Goal: Task Accomplishment & Management: Use online tool/utility

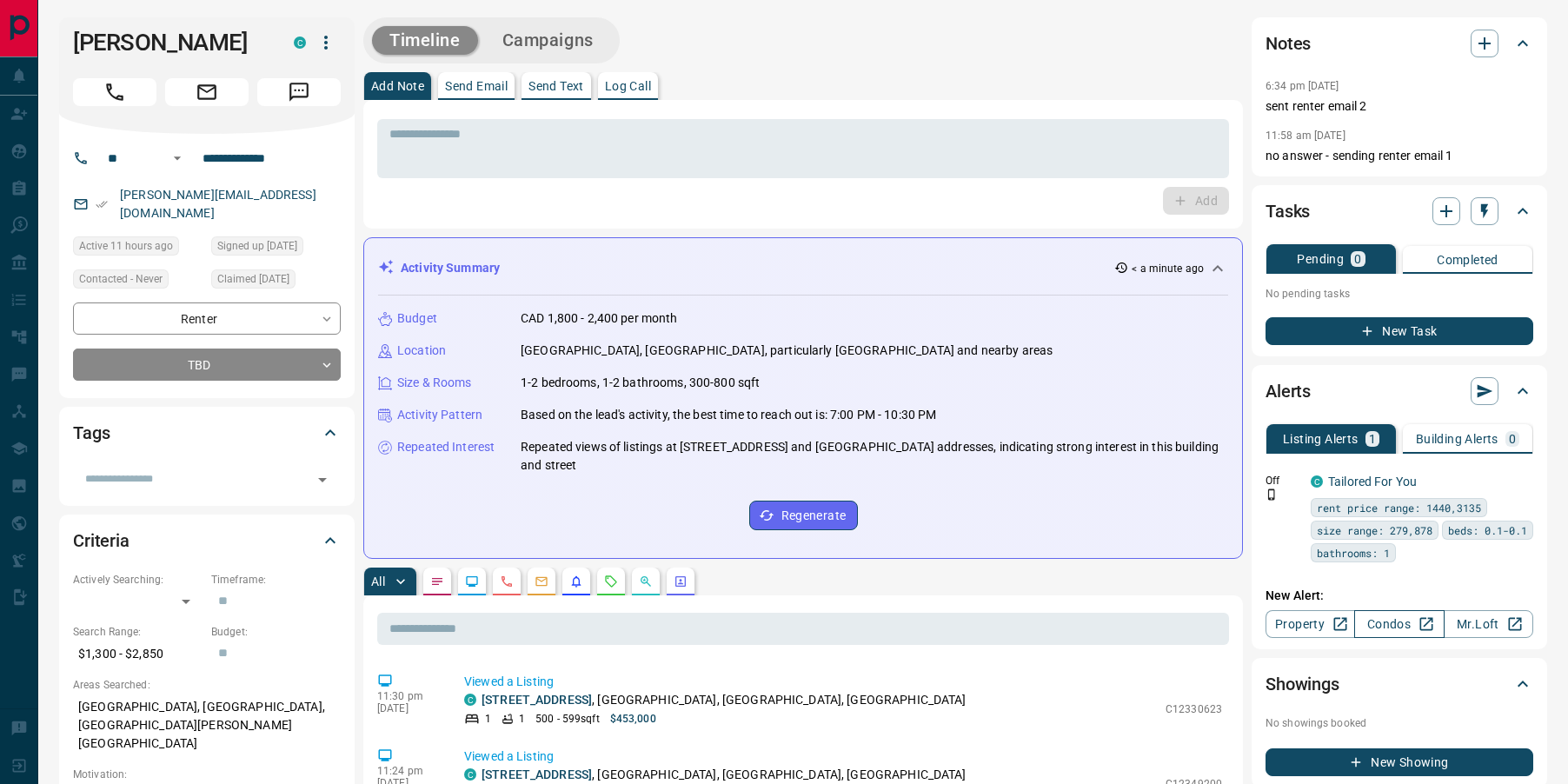
click at [1378, 634] on link "Condos" at bounding box center [1398, 624] width 89 height 28
click at [650, 143] on textarea at bounding box center [803, 150] width 827 height 45
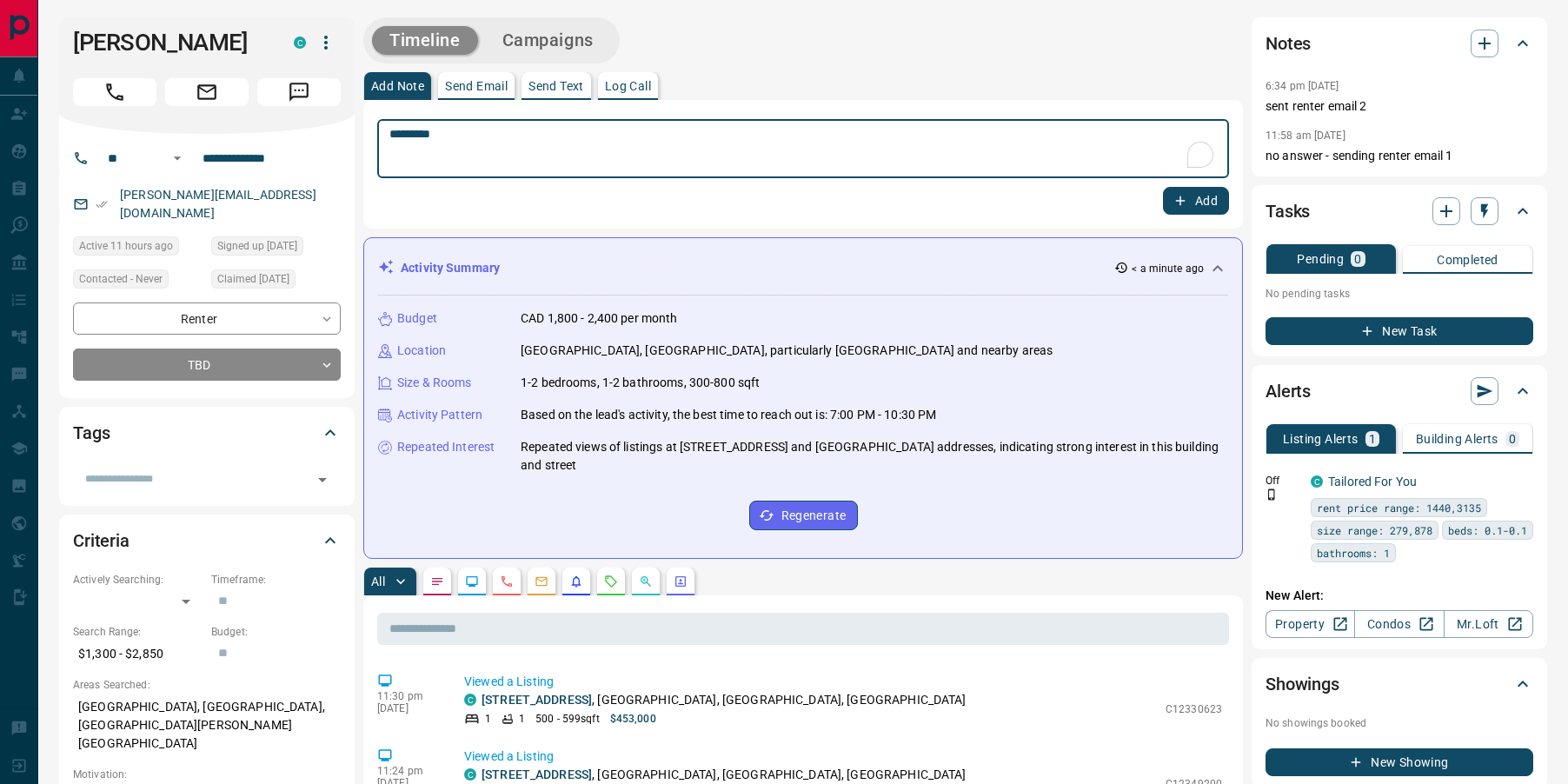
type textarea "*********"
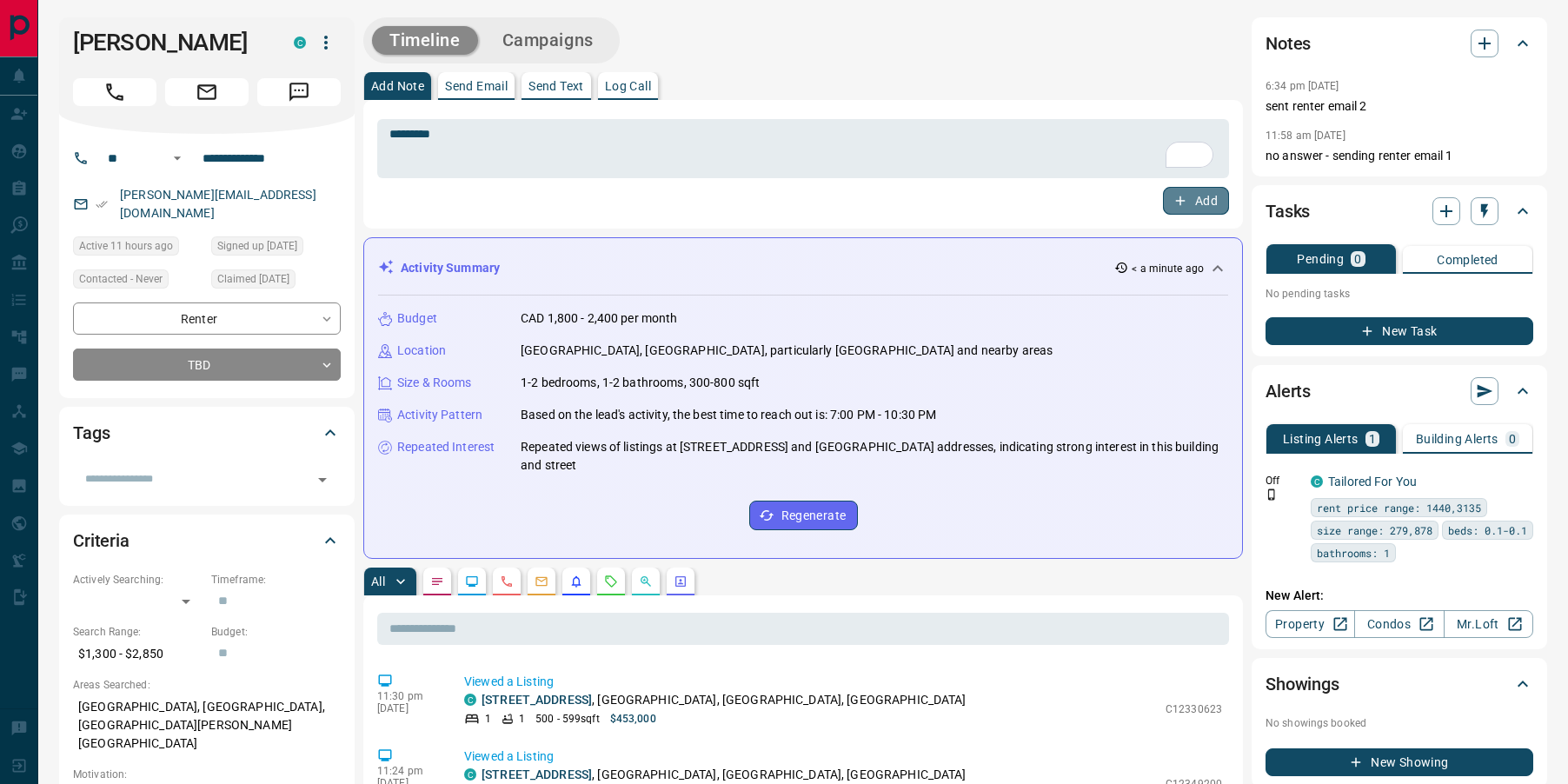
click at [1194, 203] on button "Add" at bounding box center [1195, 200] width 66 height 28
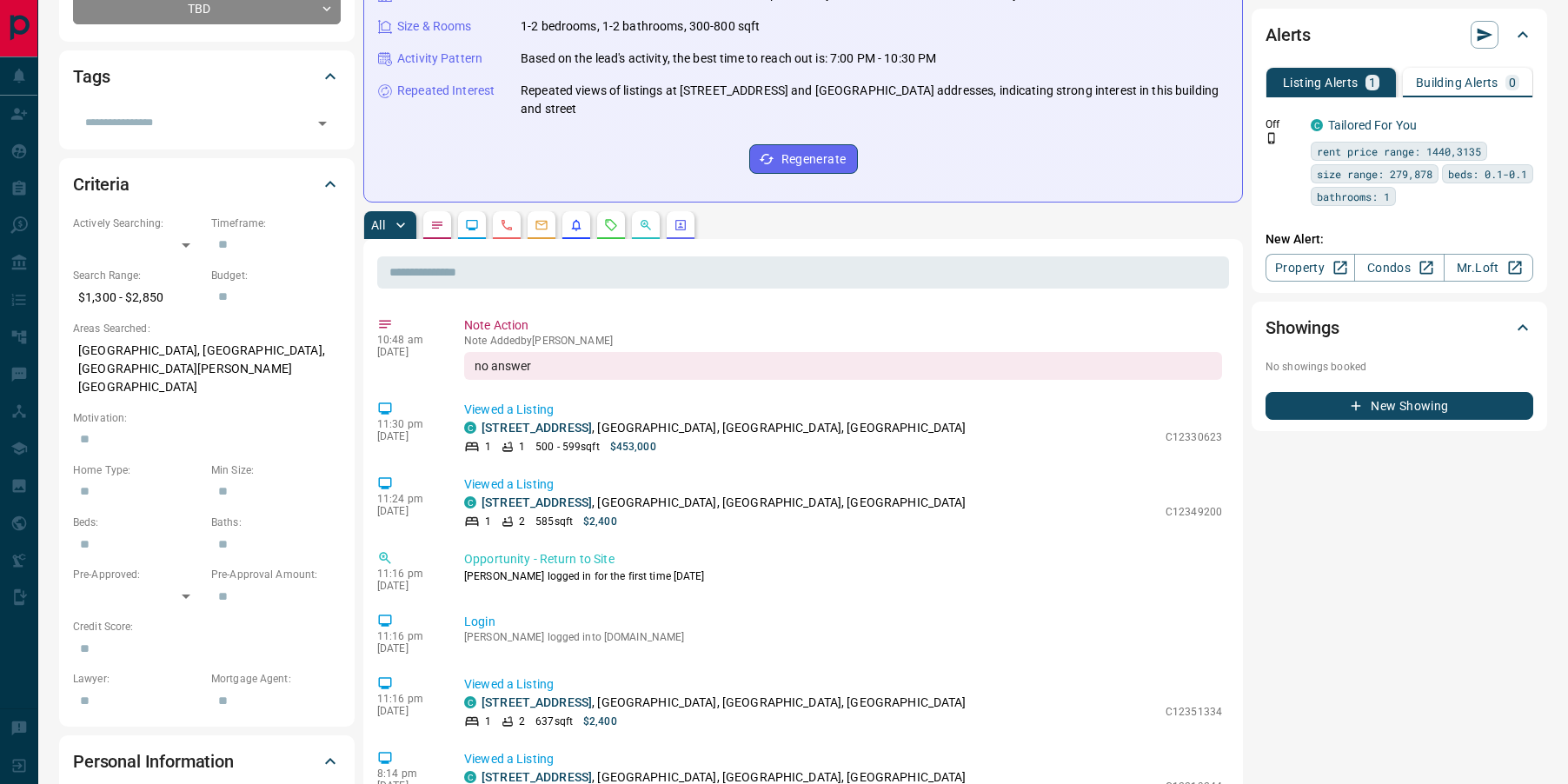
scroll to position [302, 0]
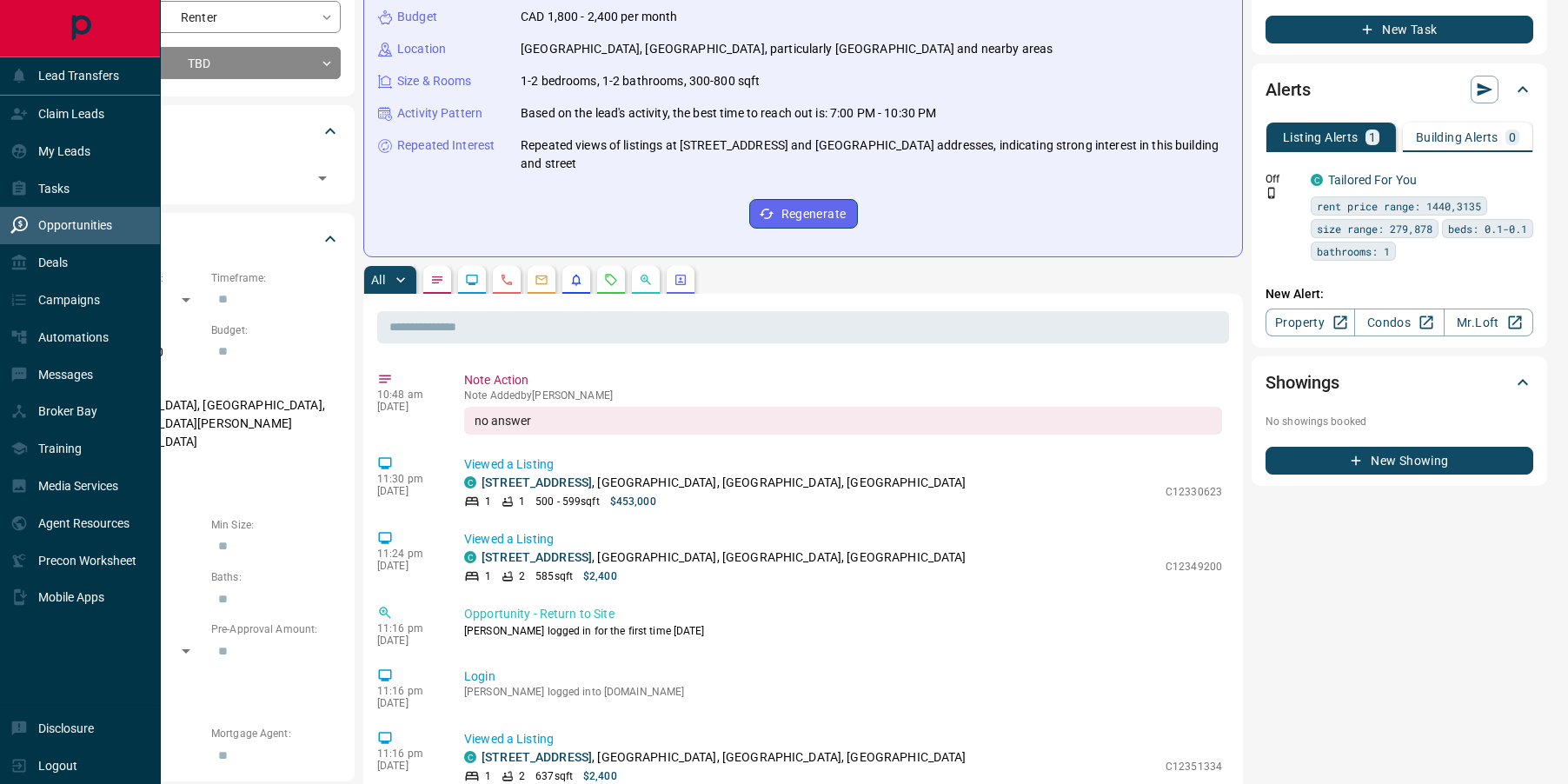
click at [26, 230] on icon at bounding box center [19, 225] width 17 height 17
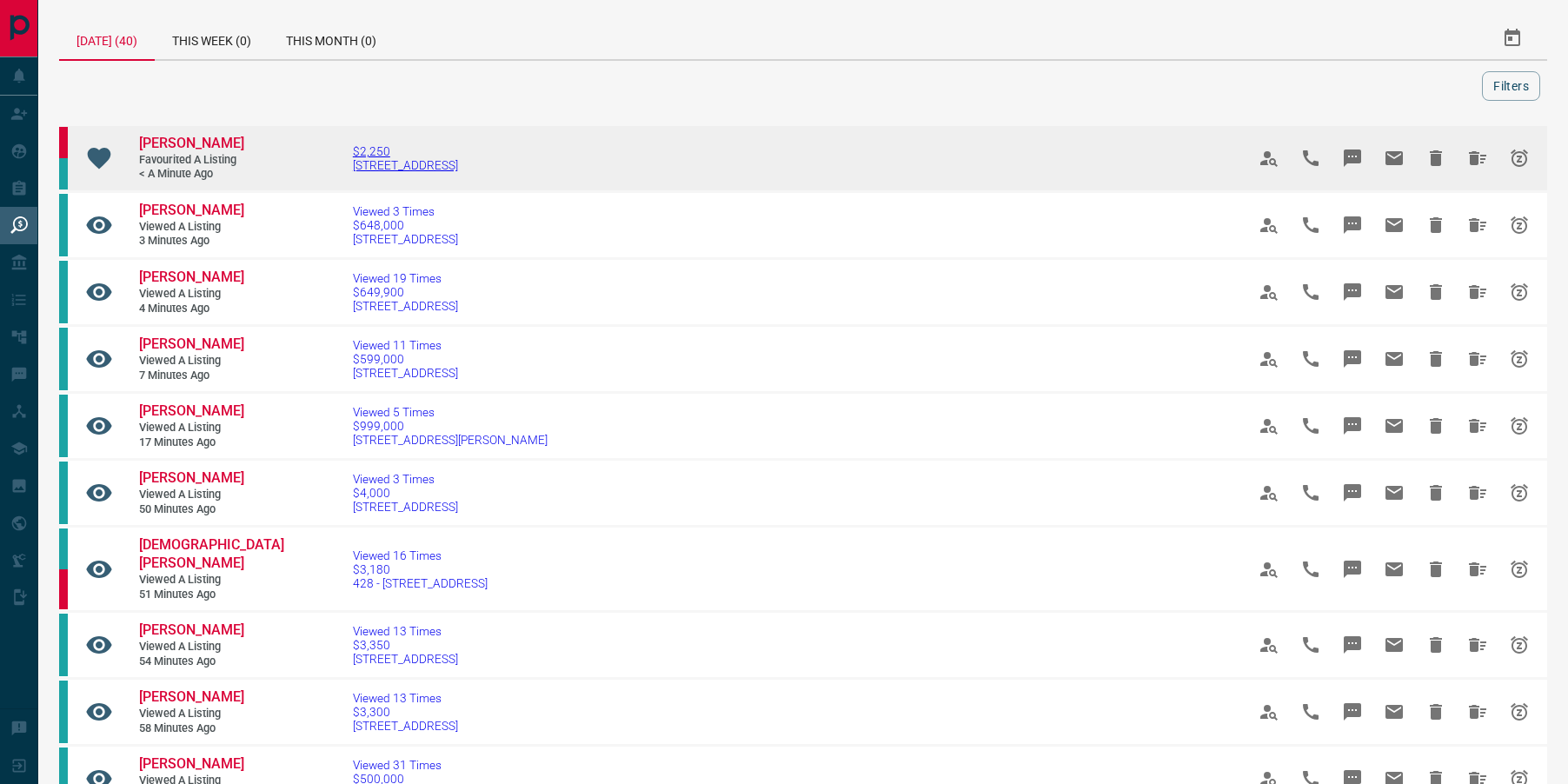
click at [366, 161] on span "[STREET_ADDRESS]" at bounding box center [405, 165] width 105 height 14
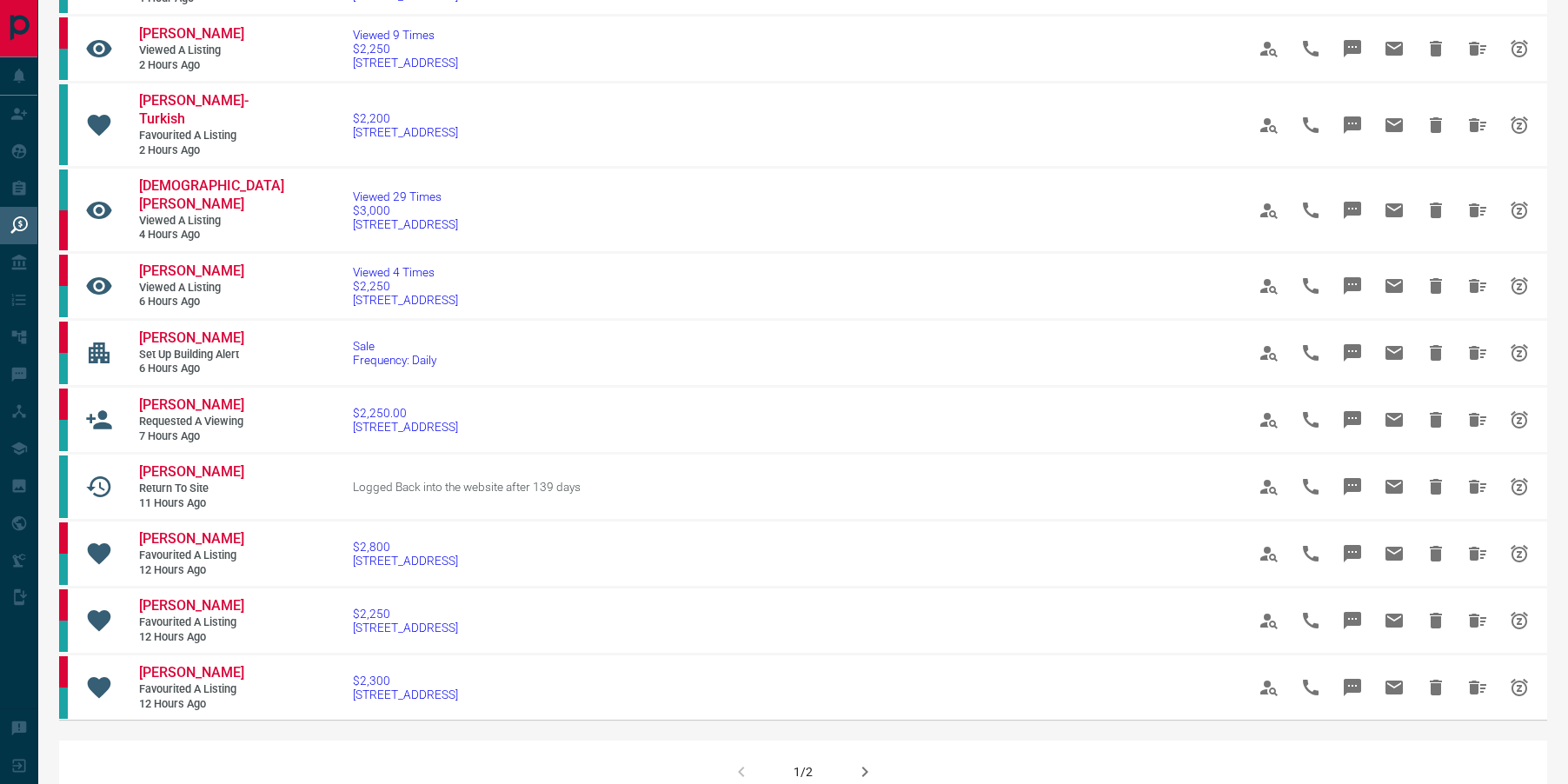
scroll to position [801, 0]
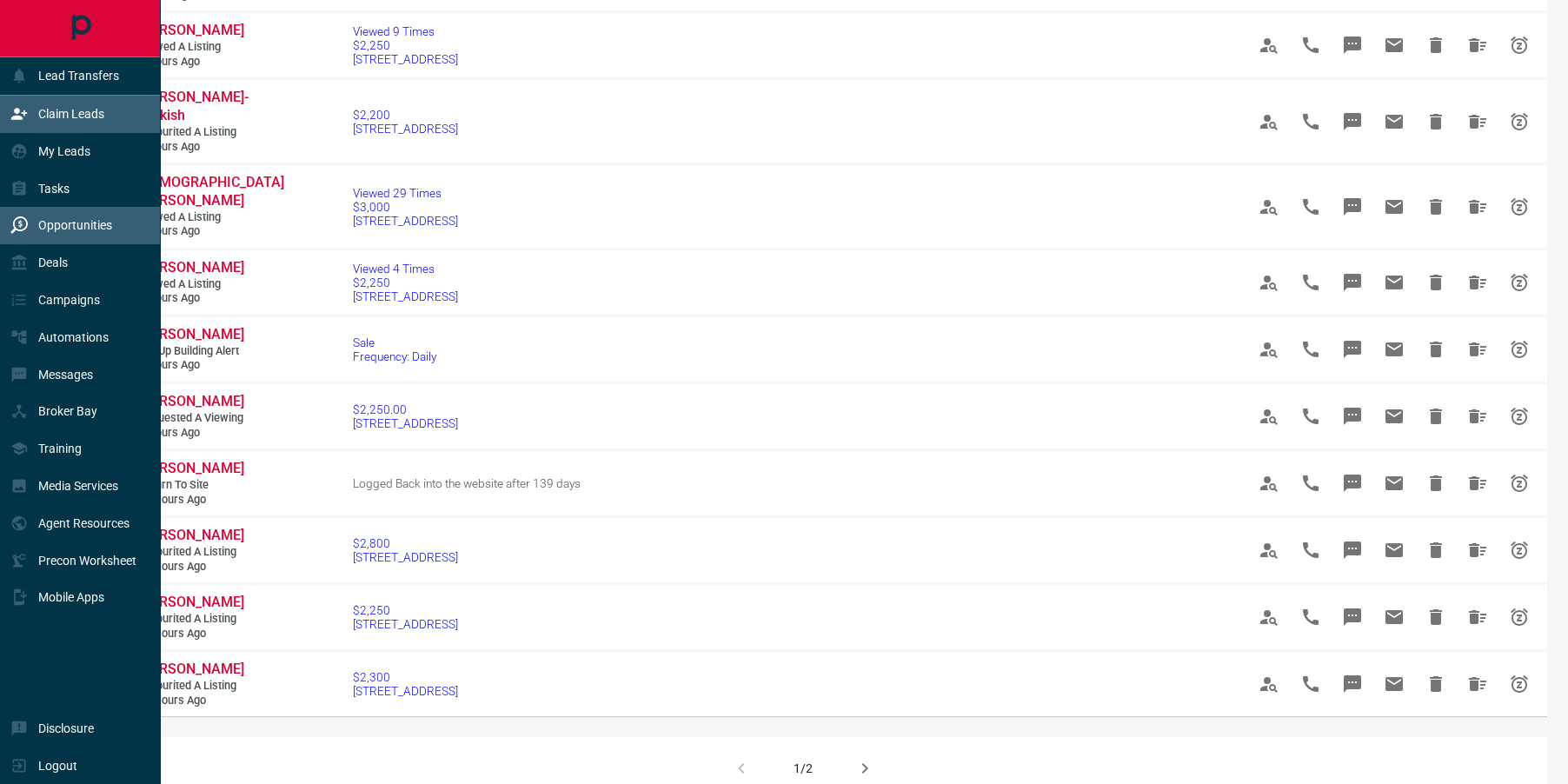
click at [27, 111] on icon at bounding box center [19, 114] width 17 height 17
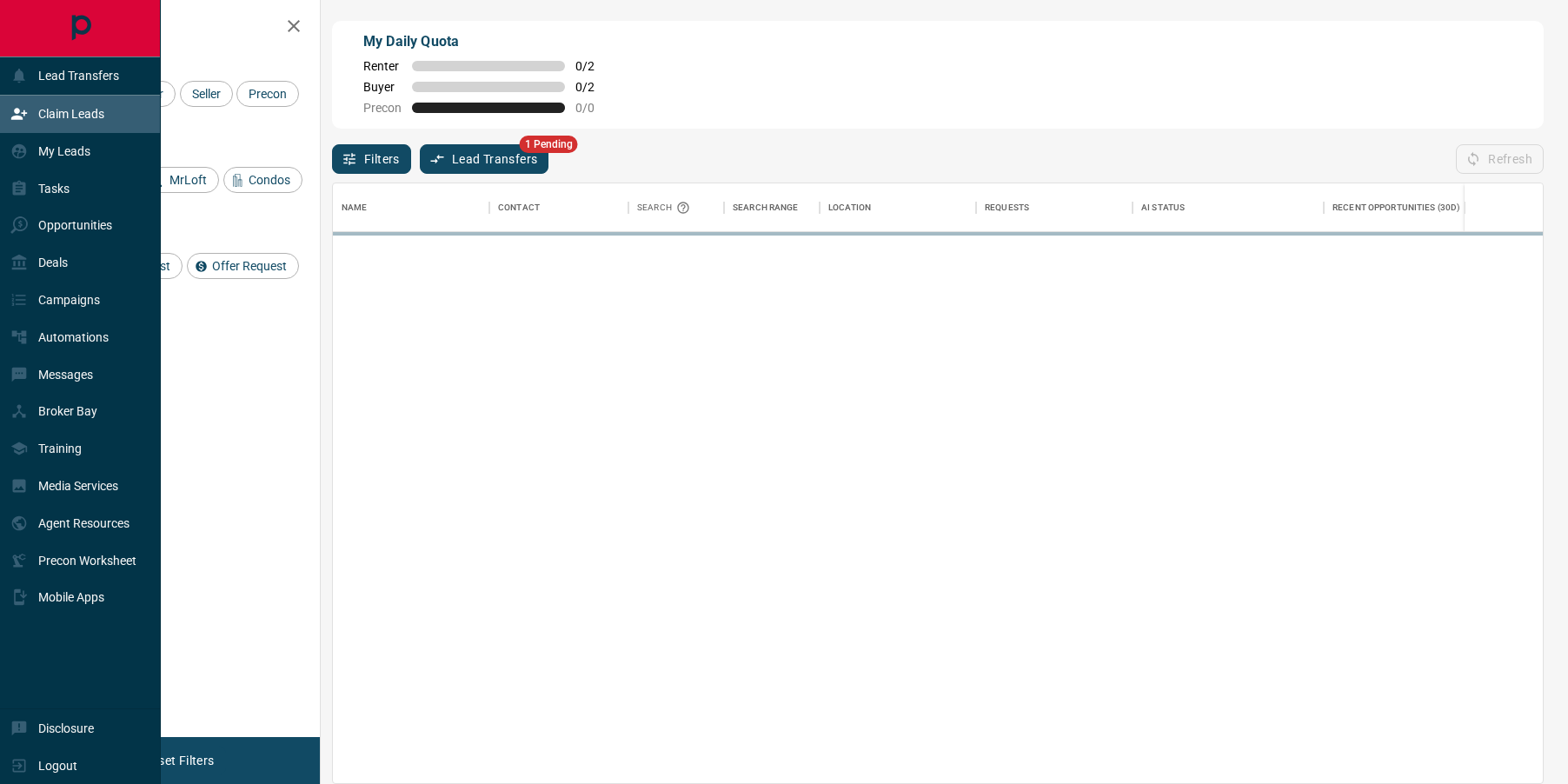
scroll to position [599, 1210]
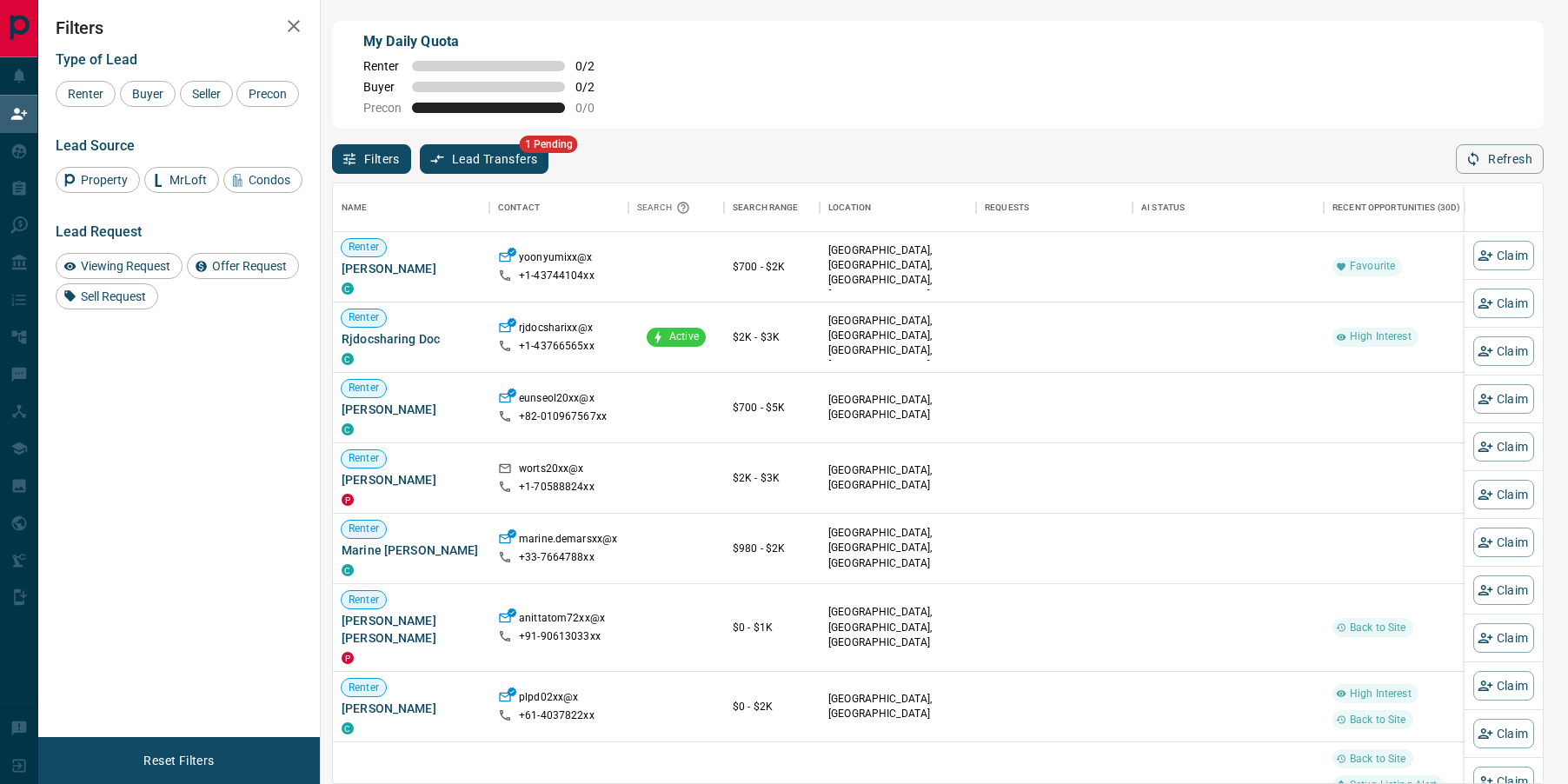
click at [438, 155] on icon "button" at bounding box center [436, 159] width 13 height 10
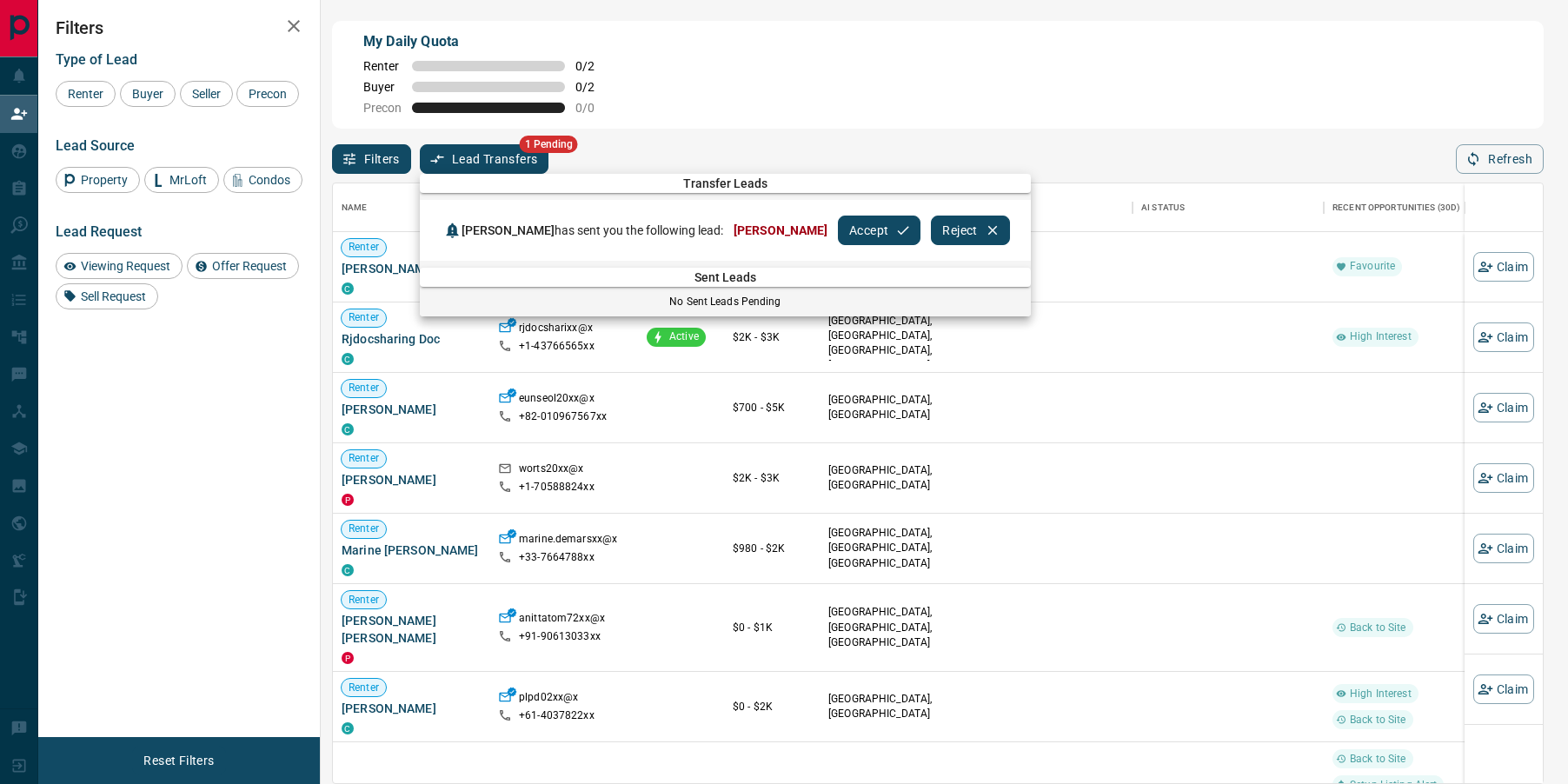
click at [838, 231] on button "Accept" at bounding box center [879, 230] width 83 height 29
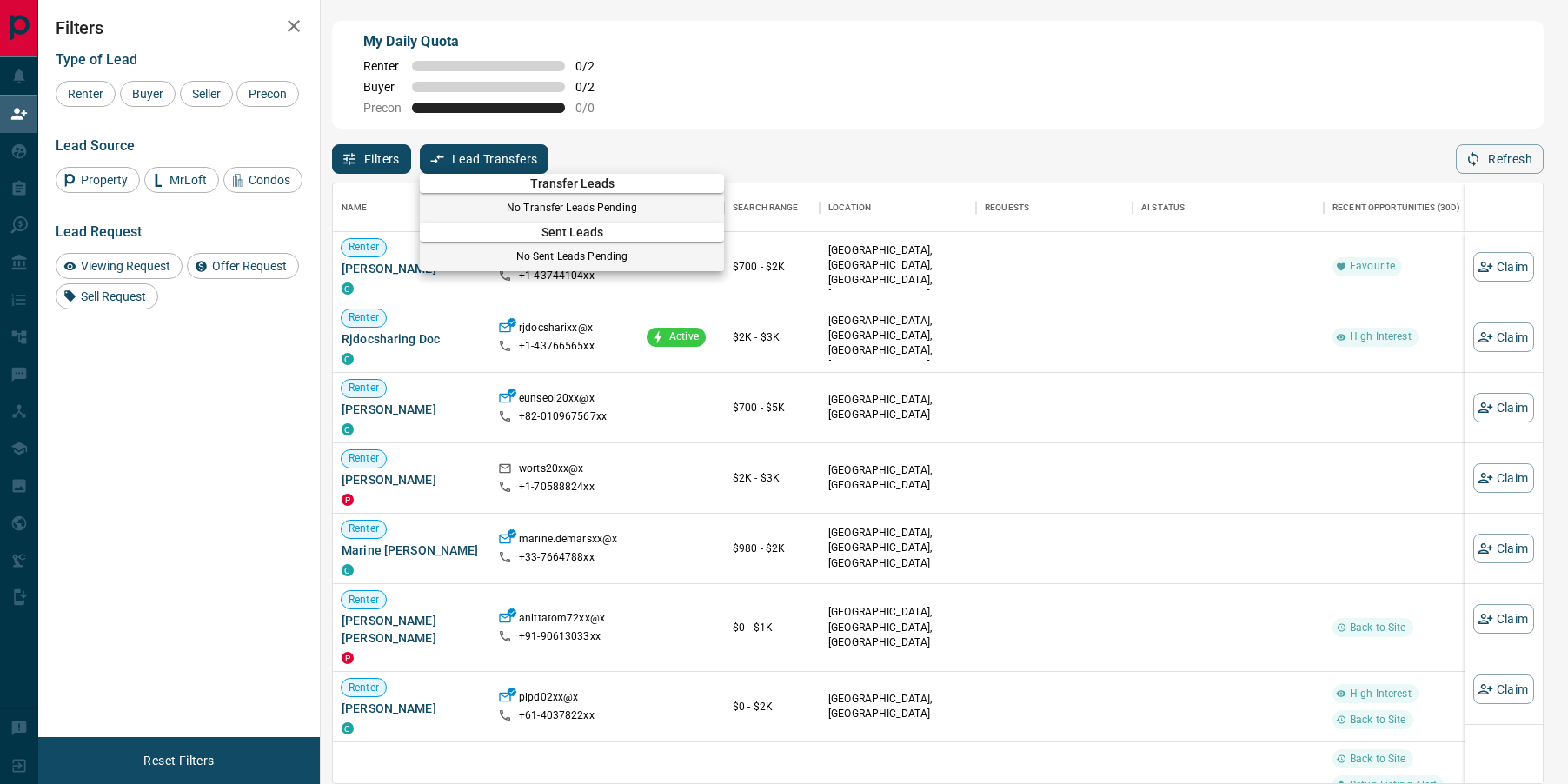
click at [841, 142] on div at bounding box center [784, 392] width 1568 height 784
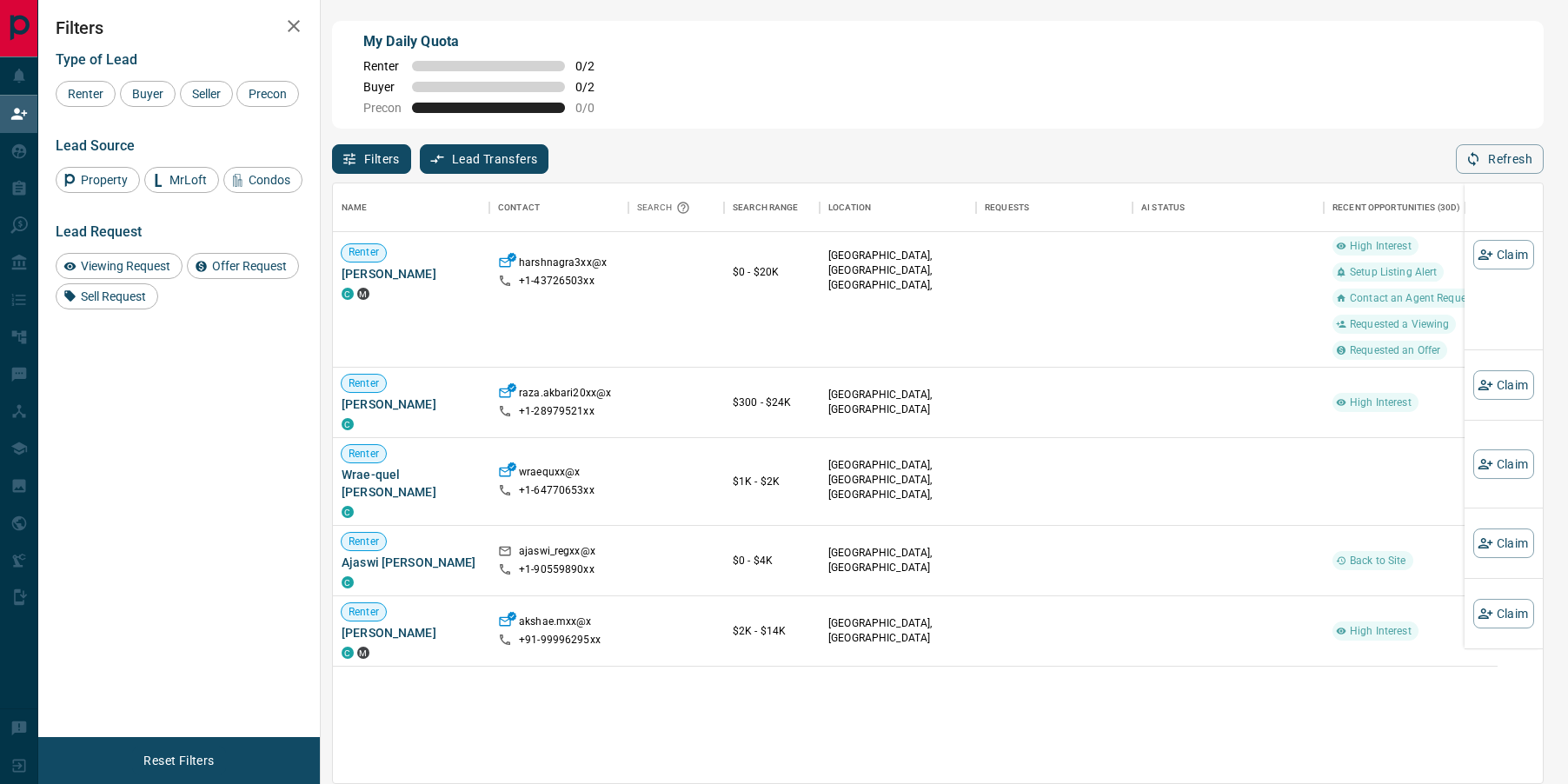
scroll to position [0, 0]
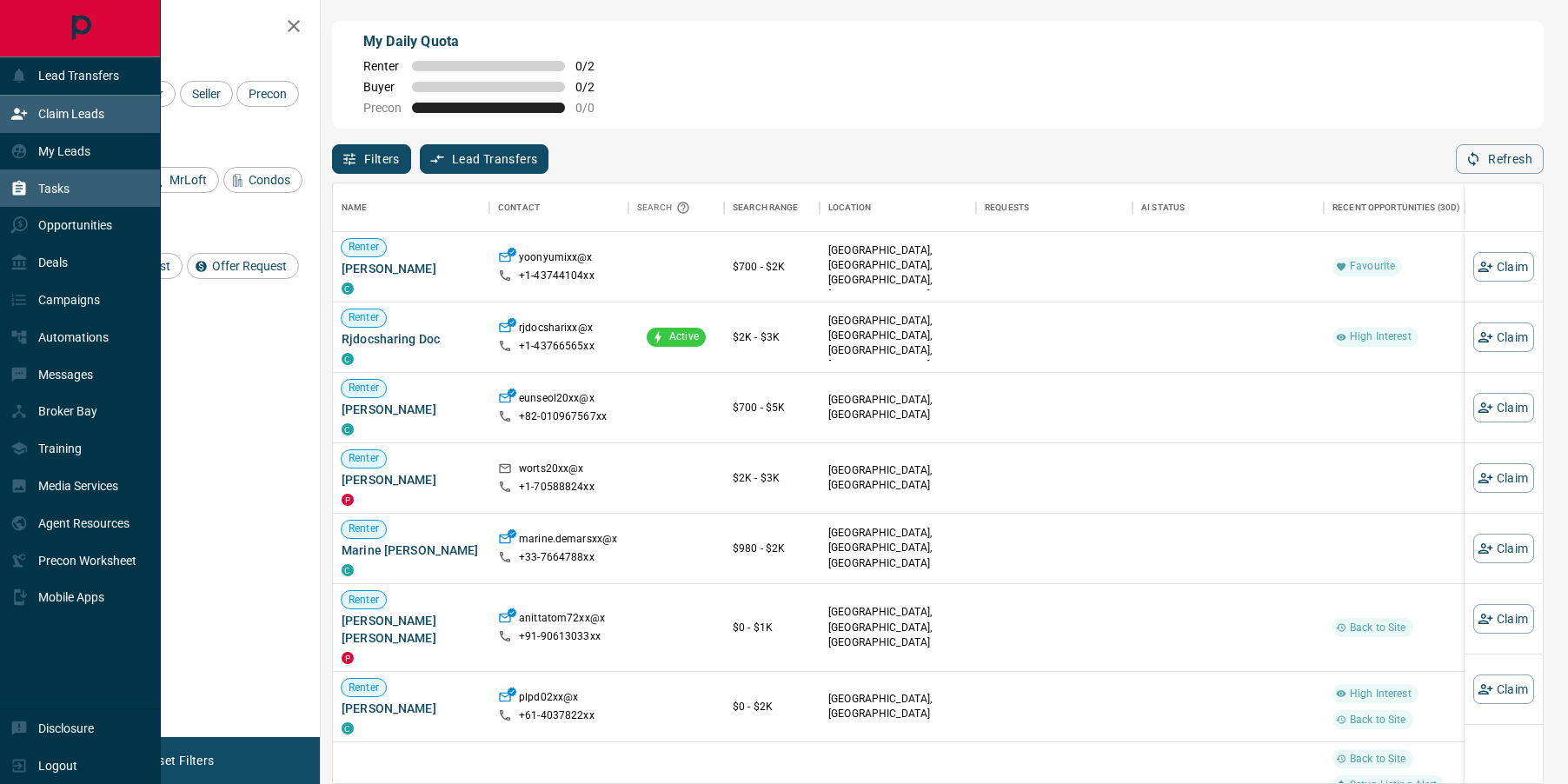
click at [28, 184] on div "Tasks" at bounding box center [40, 188] width 59 height 29
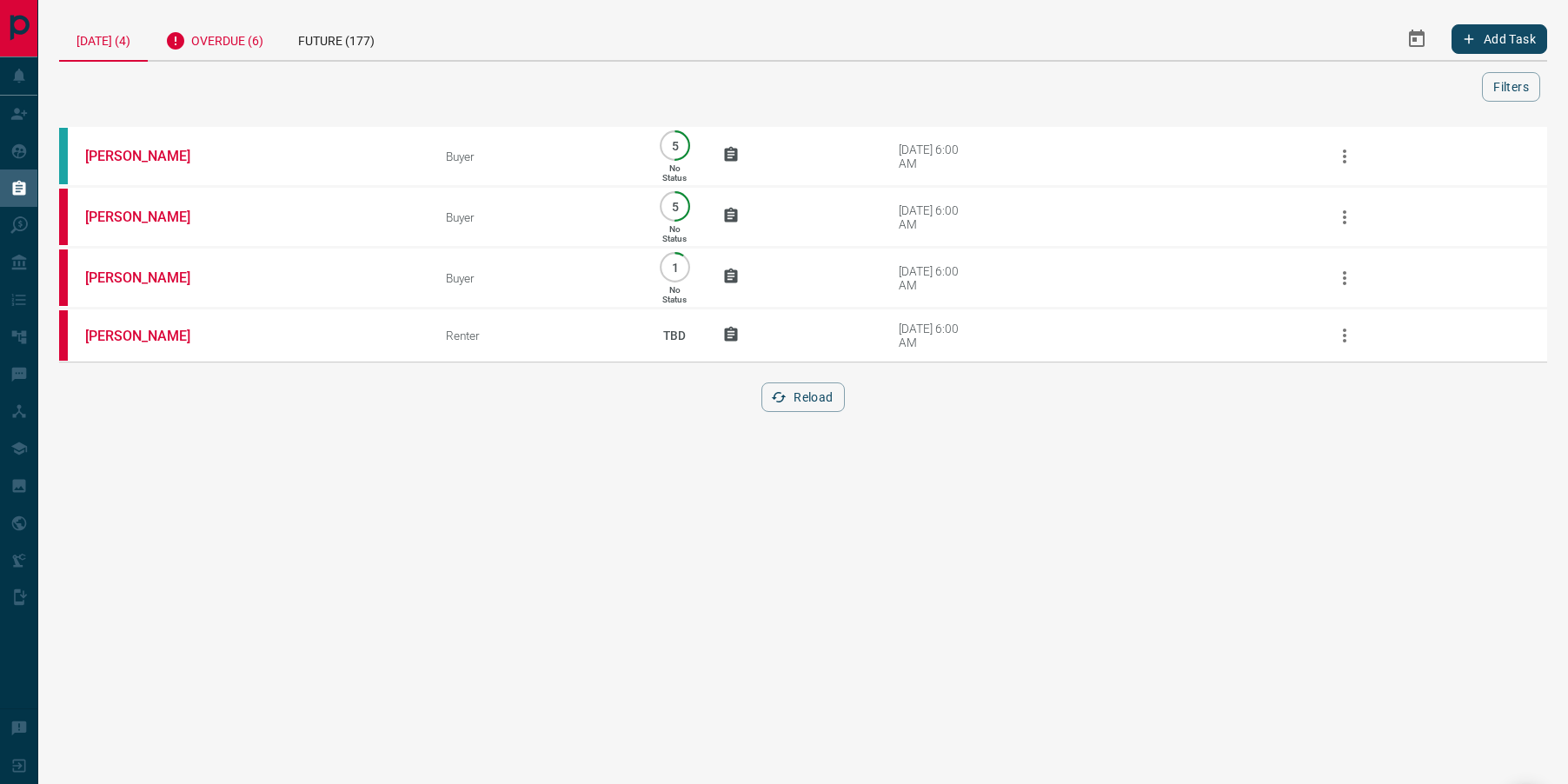
click at [221, 40] on div "Overdue (6)" at bounding box center [214, 39] width 133 height 43
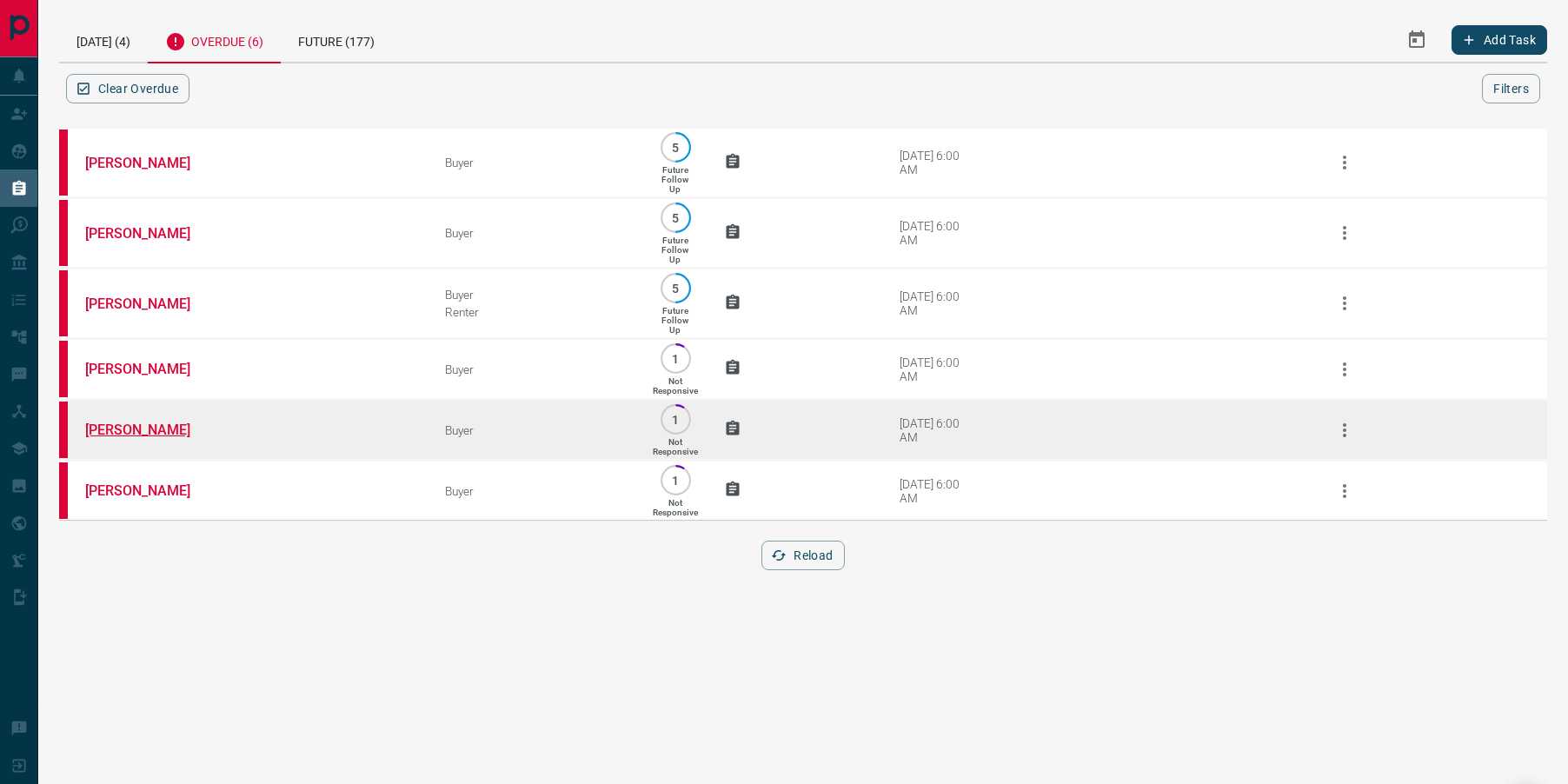
click at [114, 438] on link "[PERSON_NAME]" at bounding box center [150, 429] width 130 height 17
